Goal: Task Accomplishment & Management: Use online tool/utility

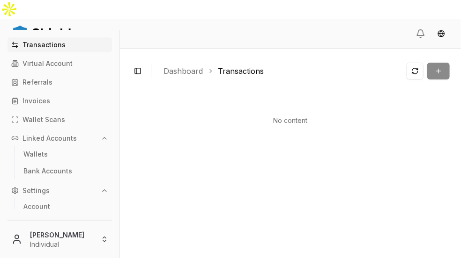
click at [440, 63] on div "Transaction" at bounding box center [427, 71] width 43 height 17
click at [430, 63] on div "Transaction" at bounding box center [427, 71] width 43 height 17
click at [199, 66] on link "Dashboard" at bounding box center [182, 71] width 39 height 11
click at [51, 66] on p "Virtual Account" at bounding box center [47, 63] width 50 height 7
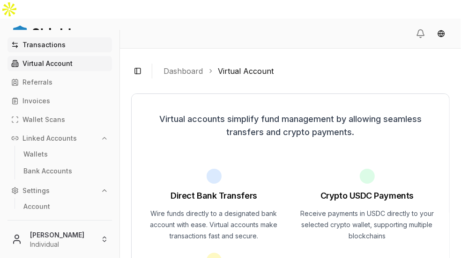
click at [60, 45] on p "Transactions" at bounding box center [43, 45] width 43 height 7
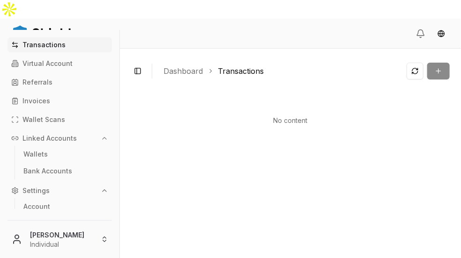
click at [439, 63] on div "Transaction" at bounding box center [427, 71] width 43 height 17
click at [436, 63] on div "Transaction" at bounding box center [427, 71] width 43 height 17
click at [405, 94] on div "No content" at bounding box center [290, 180] width 318 height 172
click at [77, 65] on link "Virtual Account" at bounding box center [59, 63] width 104 height 15
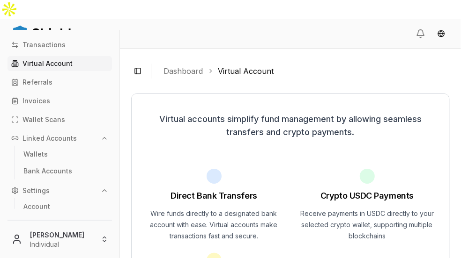
click at [63, 91] on div "Transactions Virtual Account Referrals Invoices Wallet Scans Linked Accounts Wa…" at bounding box center [59, 123] width 119 height 172
click at [61, 81] on link "Referrals" at bounding box center [59, 82] width 104 height 15
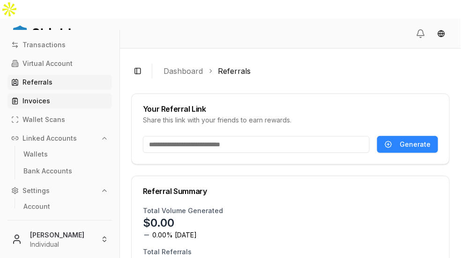
click at [69, 101] on link "Invoices" at bounding box center [59, 101] width 104 height 15
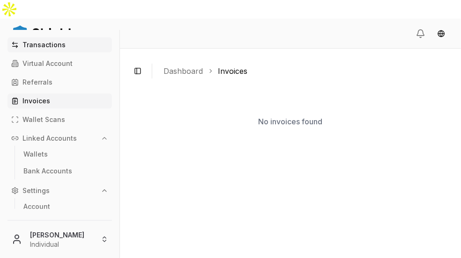
click at [73, 47] on link "Transactions" at bounding box center [59, 44] width 104 height 15
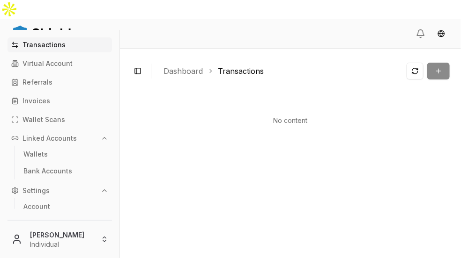
click at [108, 133] on button "Linked Accounts" at bounding box center [59, 138] width 104 height 15
click at [456, 54] on div "Toggle Sidebar Dashboard Transactions Transaction No content Type Status Create…" at bounding box center [290, 163] width 341 height 228
click at [440, 63] on div "Transaction" at bounding box center [427, 71] width 43 height 17
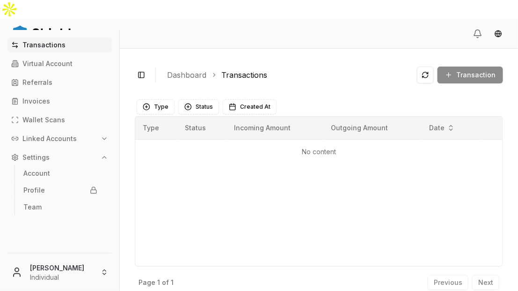
click at [460, 66] on div "Transaction" at bounding box center [460, 74] width 86 height 17
click at [185, 69] on link "Dashboard" at bounding box center [186, 74] width 39 height 11
click at [131, 56] on div "Toggle Sidebar Dashboard Transactions Transaction No content Type Status Create…" at bounding box center [319, 179] width 398 height 261
click at [145, 68] on button "Toggle Sidebar" at bounding box center [141, 74] width 13 height 13
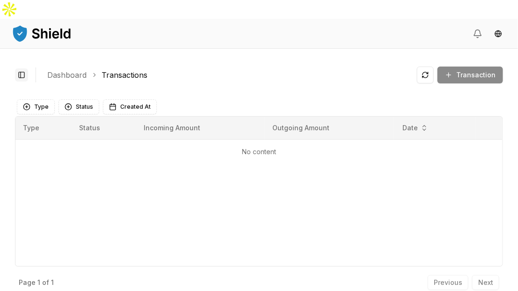
click at [23, 68] on button "Toggle Sidebar" at bounding box center [21, 74] width 13 height 13
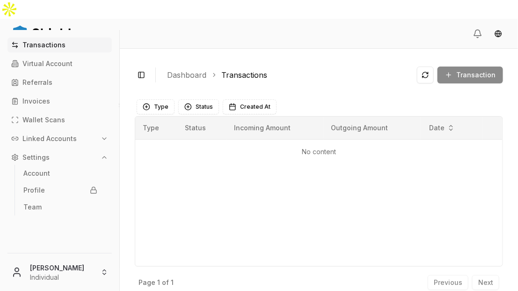
click at [82, 135] on button "Linked Accounts" at bounding box center [59, 138] width 104 height 15
click at [69, 160] on link "Wallets" at bounding box center [60, 154] width 81 height 15
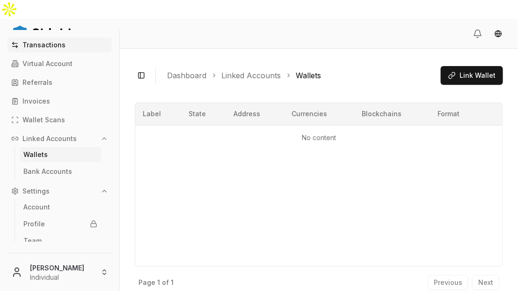
click at [60, 42] on p "Transactions" at bounding box center [43, 45] width 43 height 7
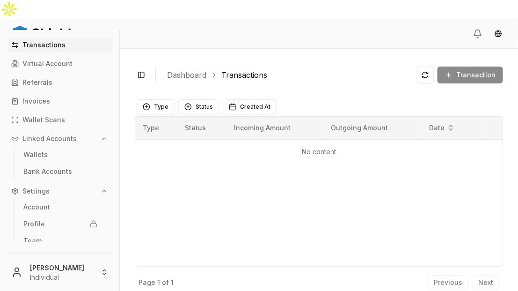
click at [106, 192] on icon "button" at bounding box center [104, 190] width 7 height 7
click at [86, 153] on link "Wallets" at bounding box center [60, 154] width 81 height 15
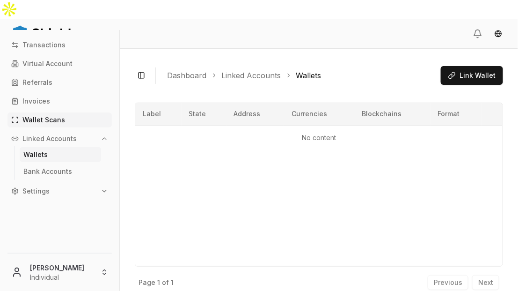
click at [60, 118] on p "Wallet Scans" at bounding box center [43, 120] width 43 height 7
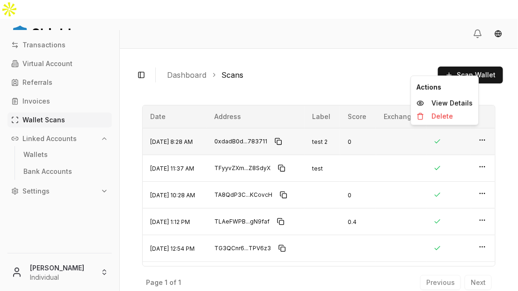
click at [460, 136] on icon "button" at bounding box center [482, 139] width 7 height 7
click at [460, 70] on span "Scan Wallet" at bounding box center [476, 74] width 39 height 9
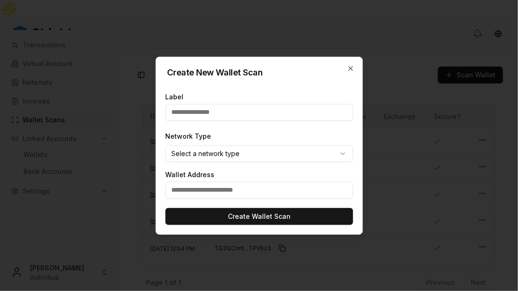
click at [252, 189] on input "text" at bounding box center [259, 190] width 188 height 17
paste input "**********"
type input "**********"
click at [268, 149] on body "Transactions Virtual Account Referrals Invoices Wallet Scans Linked Accounts Wa…" at bounding box center [259, 154] width 518 height 309
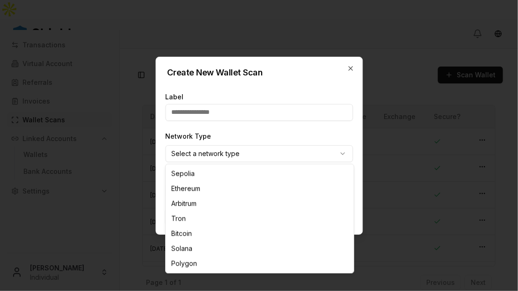
select select "********"
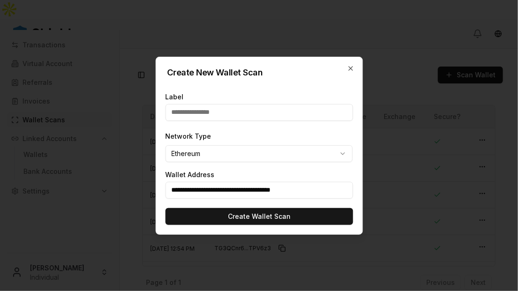
click at [272, 130] on div "Network Type Ethereum ******* ******** ******** **** ******* ****** *******" at bounding box center [259, 146] width 188 height 32
click at [263, 112] on input "text" at bounding box center [259, 112] width 188 height 17
type input "*****"
click at [321, 132] on div "Network Type Ethereum ******* ******** ******** **** ******* ****** *******" at bounding box center [259, 146] width 188 height 32
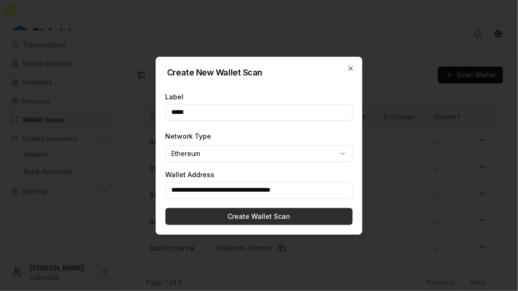
click at [289, 215] on button "Create Wallet Scan" at bounding box center [259, 216] width 188 height 17
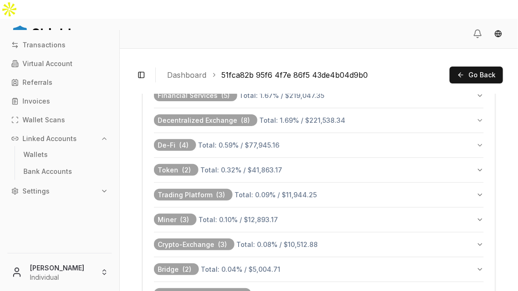
scroll to position [610, 0]
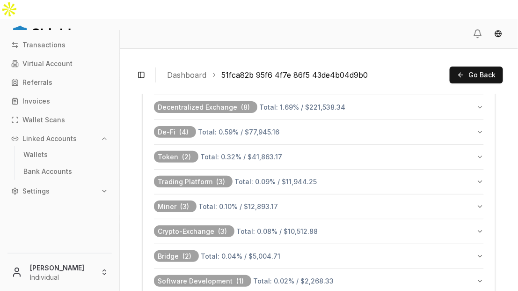
click at [460, 153] on icon "button" at bounding box center [480, 156] width 7 height 7
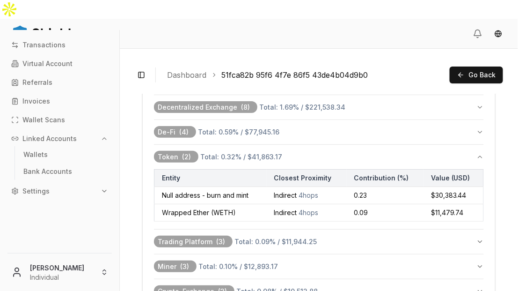
click at [460, 128] on icon "button" at bounding box center [480, 131] width 7 height 7
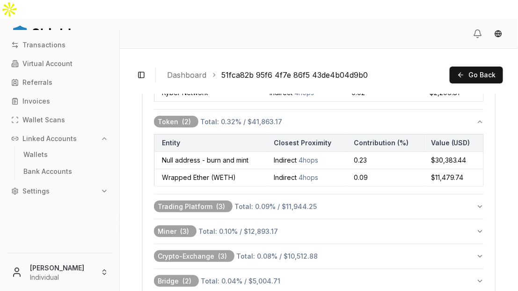
scroll to position [747, 0]
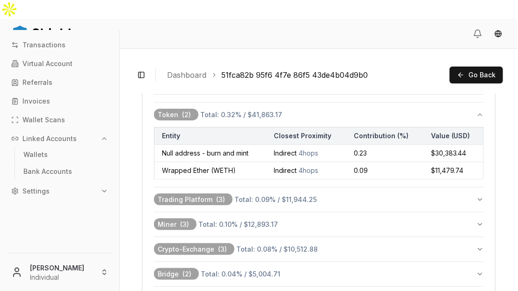
click at [460, 187] on button "Trading Platform ( 3 ) Total: 0.09 % / $11,944.25" at bounding box center [319, 199] width 330 height 24
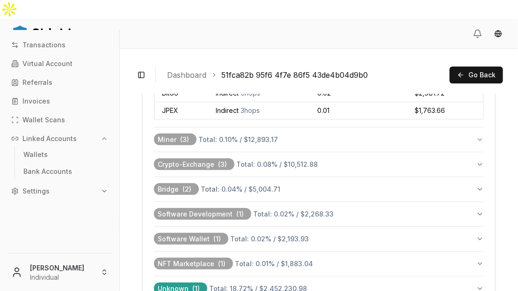
scroll to position [919, 0]
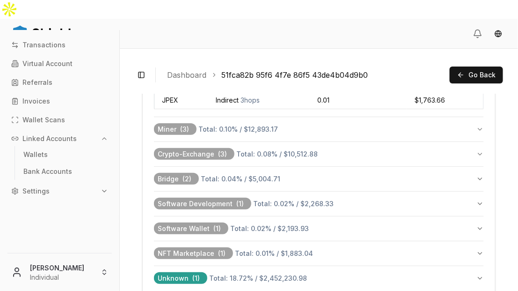
click at [460, 142] on button "Crypto-Exchange ( 3 ) Total: 0.08 % / $10,512.88" at bounding box center [319, 154] width 330 height 24
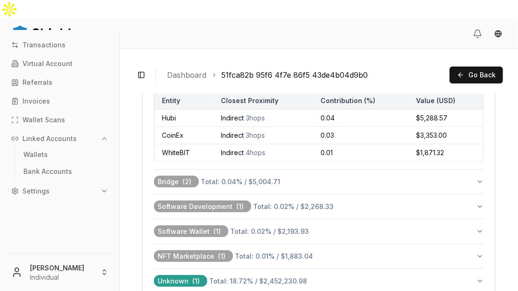
scroll to position [995, 0]
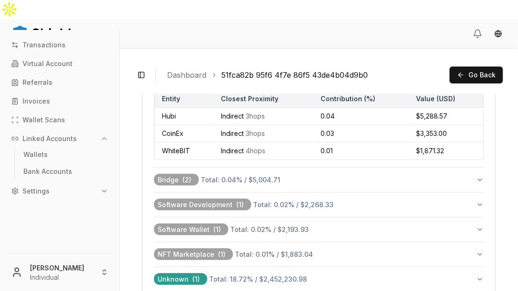
click at [460, 192] on button "Software Development ( 1 ) Total: 0.02 % / $2,268.33" at bounding box center [319, 204] width 330 height 24
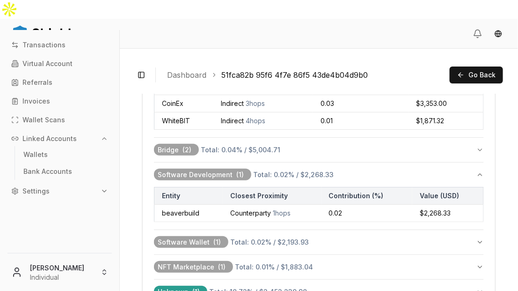
scroll to position [1037, 0]
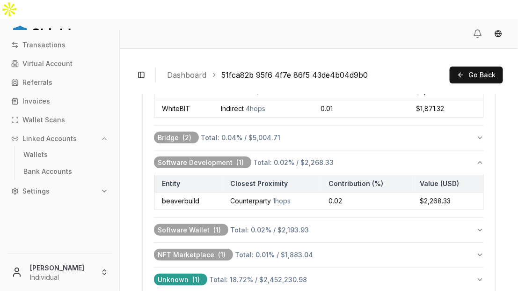
click at [460, 218] on button "Software Wallet ( 1 ) Total: 0.02 % / $2,193.93" at bounding box center [319, 230] width 330 height 24
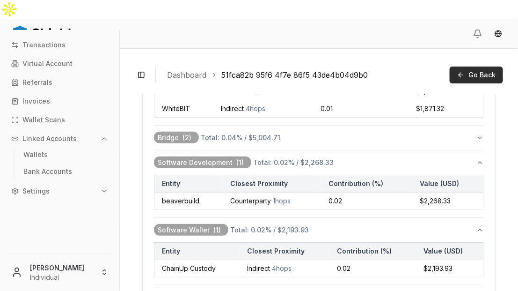
click at [460, 70] on span "Go Back" at bounding box center [482, 74] width 27 height 9
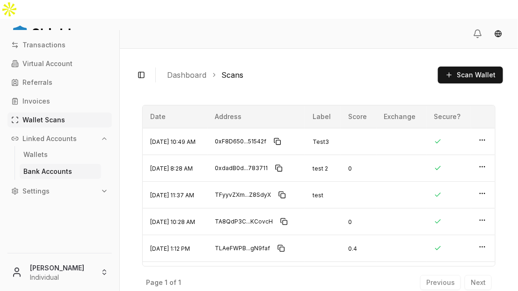
click at [65, 169] on p "Bank Accounts" at bounding box center [47, 171] width 49 height 7
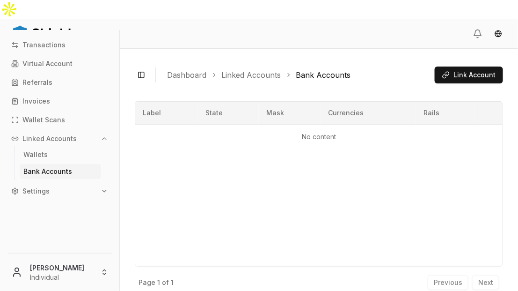
click at [318, 132] on p "No content" at bounding box center [319, 136] width 352 height 9
click at [337, 132] on p "No content" at bounding box center [319, 136] width 352 height 9
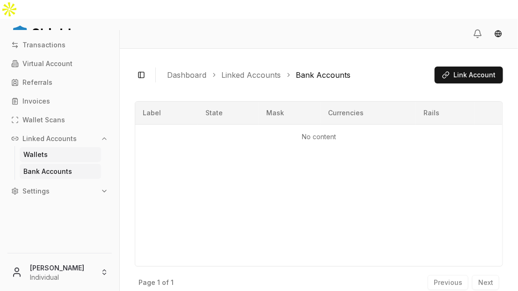
click at [42, 154] on p "Wallets" at bounding box center [35, 154] width 24 height 7
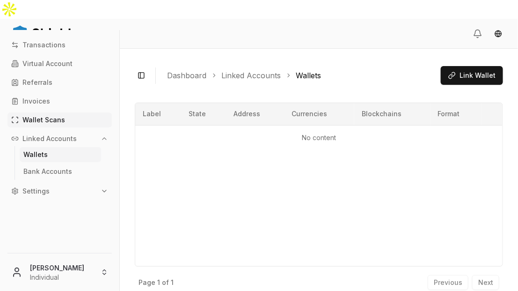
click at [57, 122] on p "Wallet Scans" at bounding box center [43, 120] width 43 height 7
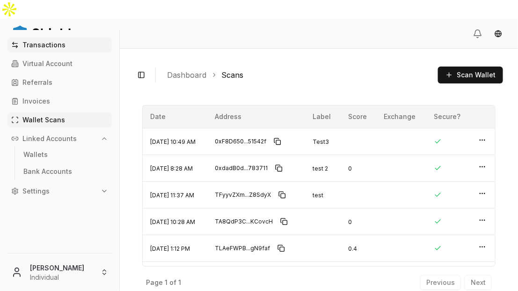
click at [52, 44] on p "Transactions" at bounding box center [43, 45] width 43 height 7
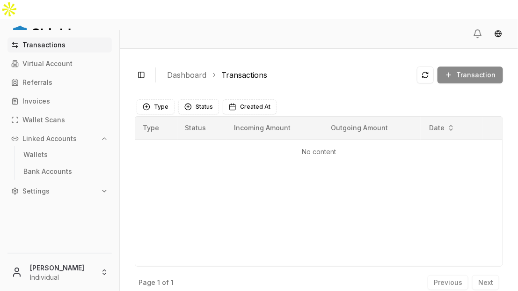
click at [334, 147] on p "No content" at bounding box center [319, 151] width 352 height 9
click at [333, 147] on p "No content" at bounding box center [319, 151] width 352 height 9
